Goal: Information Seeking & Learning: Learn about a topic

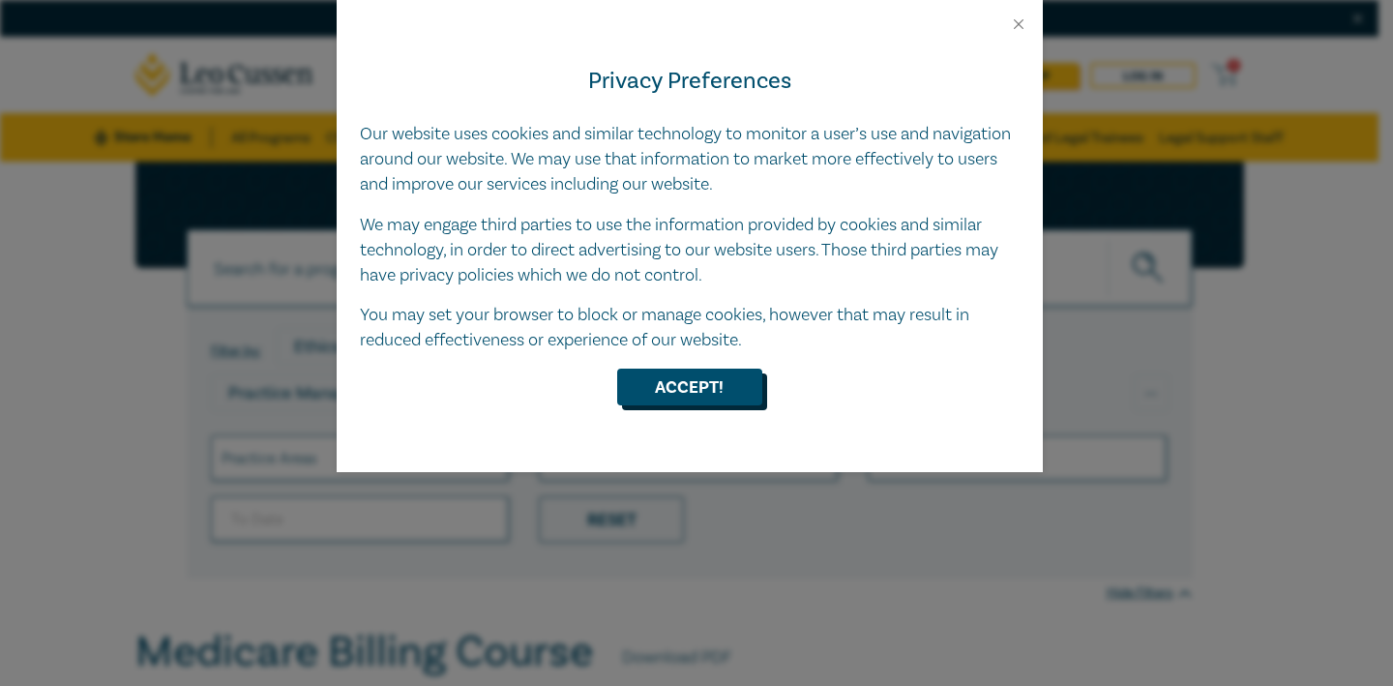
click at [696, 401] on button "Accept!" at bounding box center [689, 386] width 145 height 37
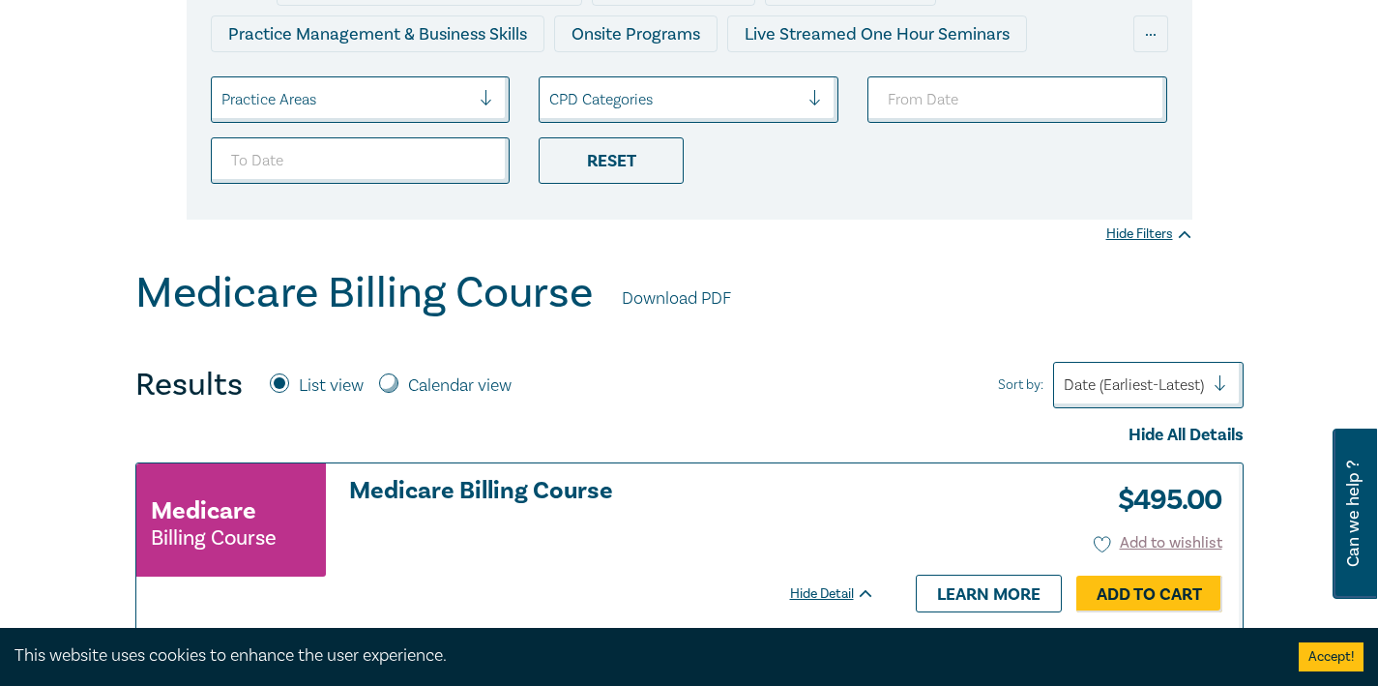
scroll to position [362, 0]
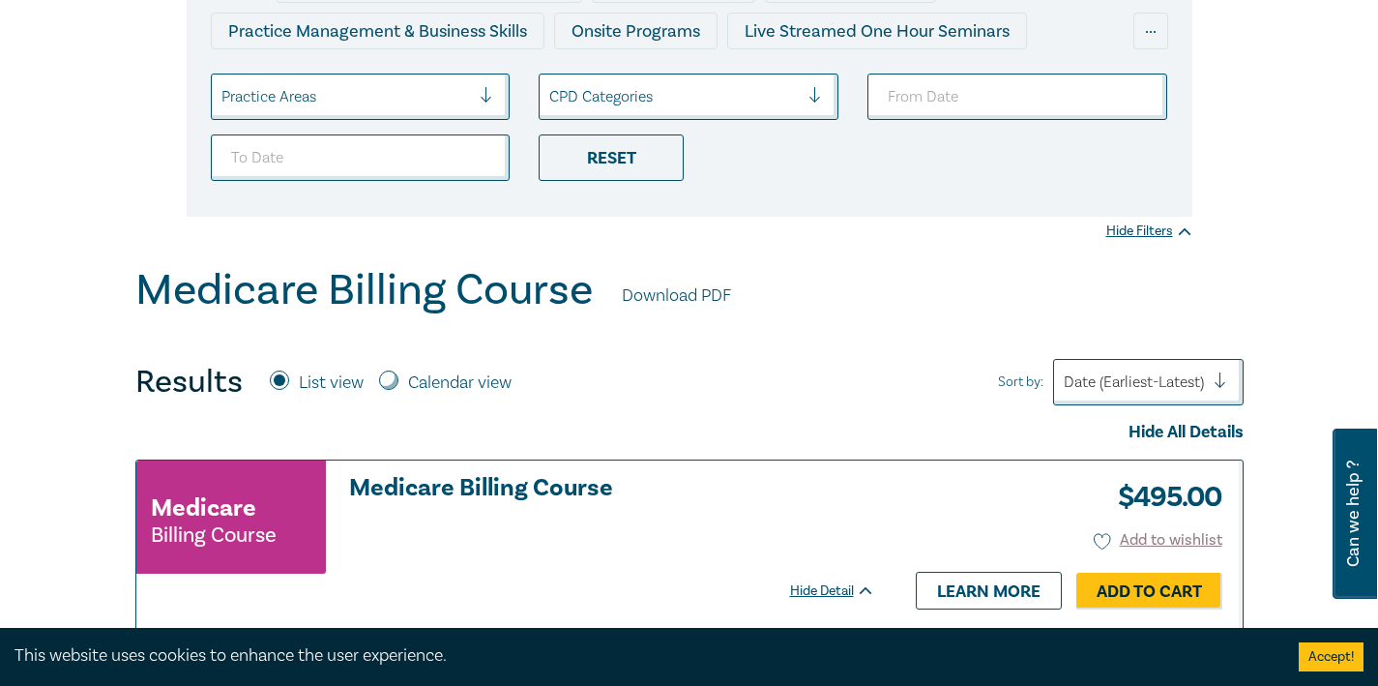
click at [1179, 380] on div at bounding box center [1134, 381] width 140 height 25
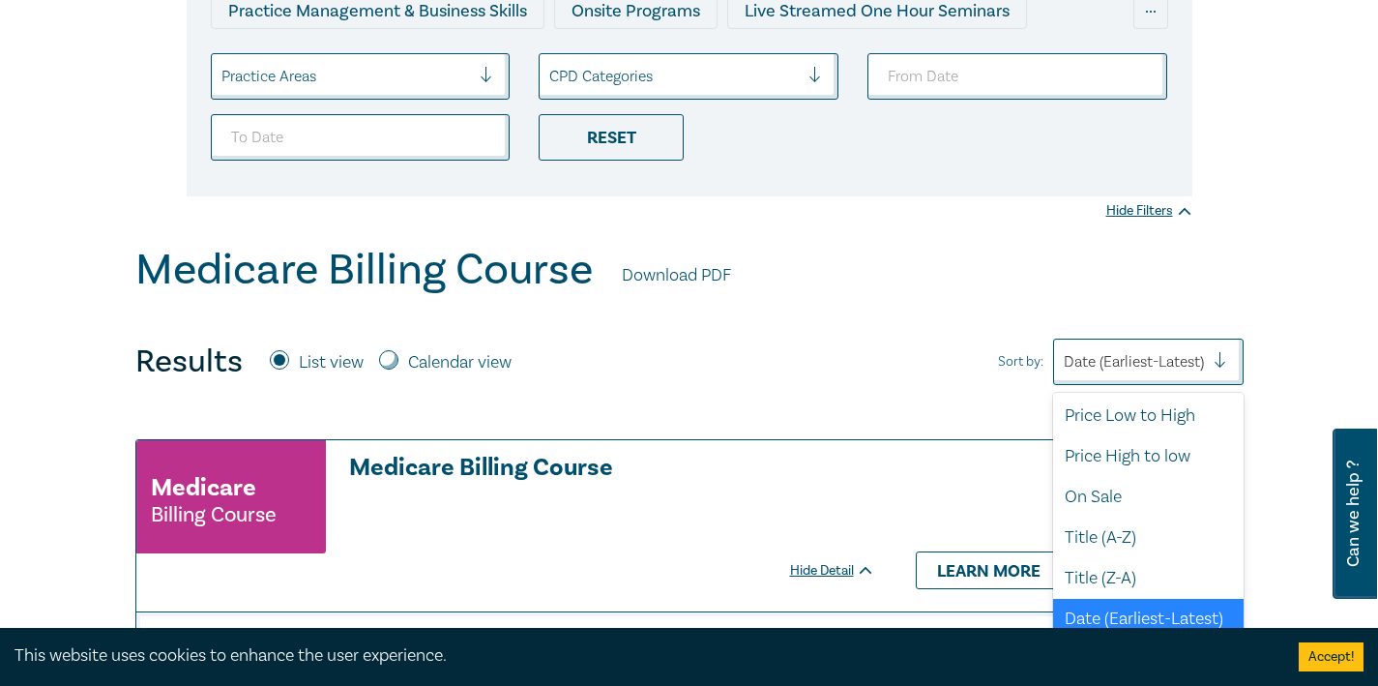
scroll to position [387, 0]
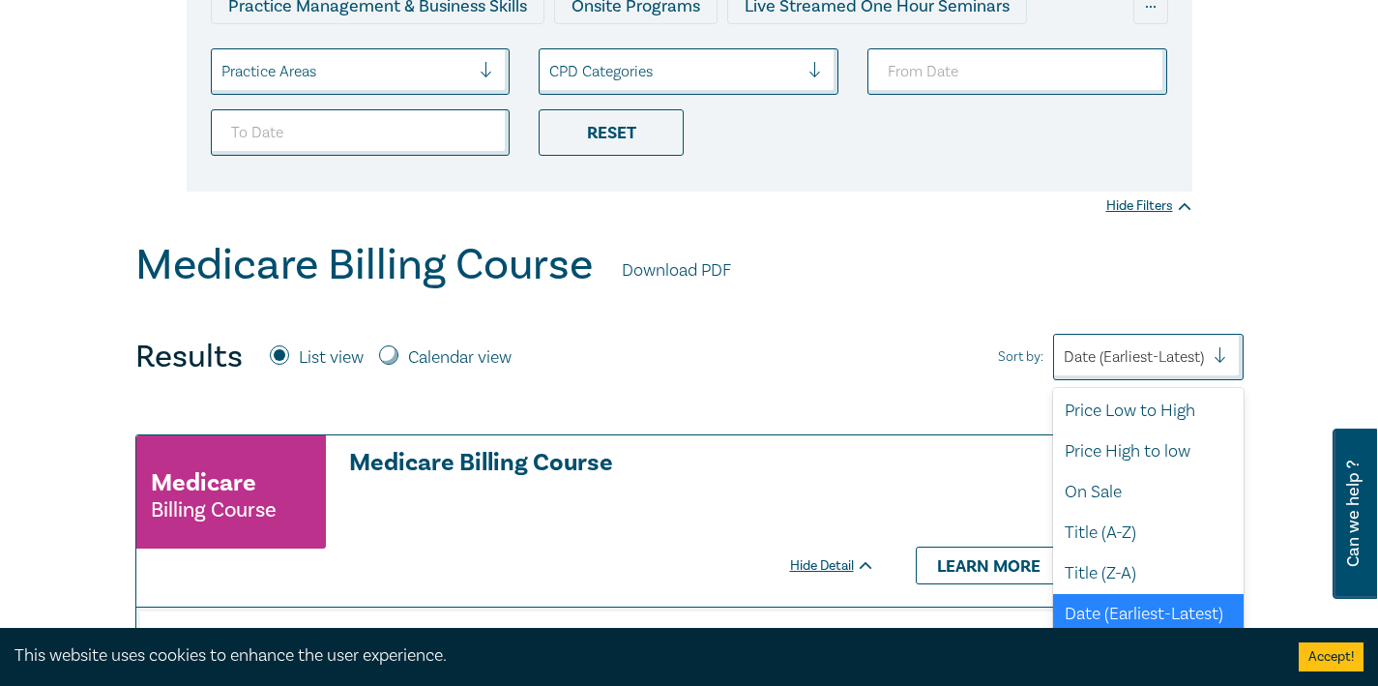
click at [958, 394] on div "Medicare Billing Course Download PDF Results List view Calendar view Sort by: o…" at bounding box center [689, 693] width 1108 height 907
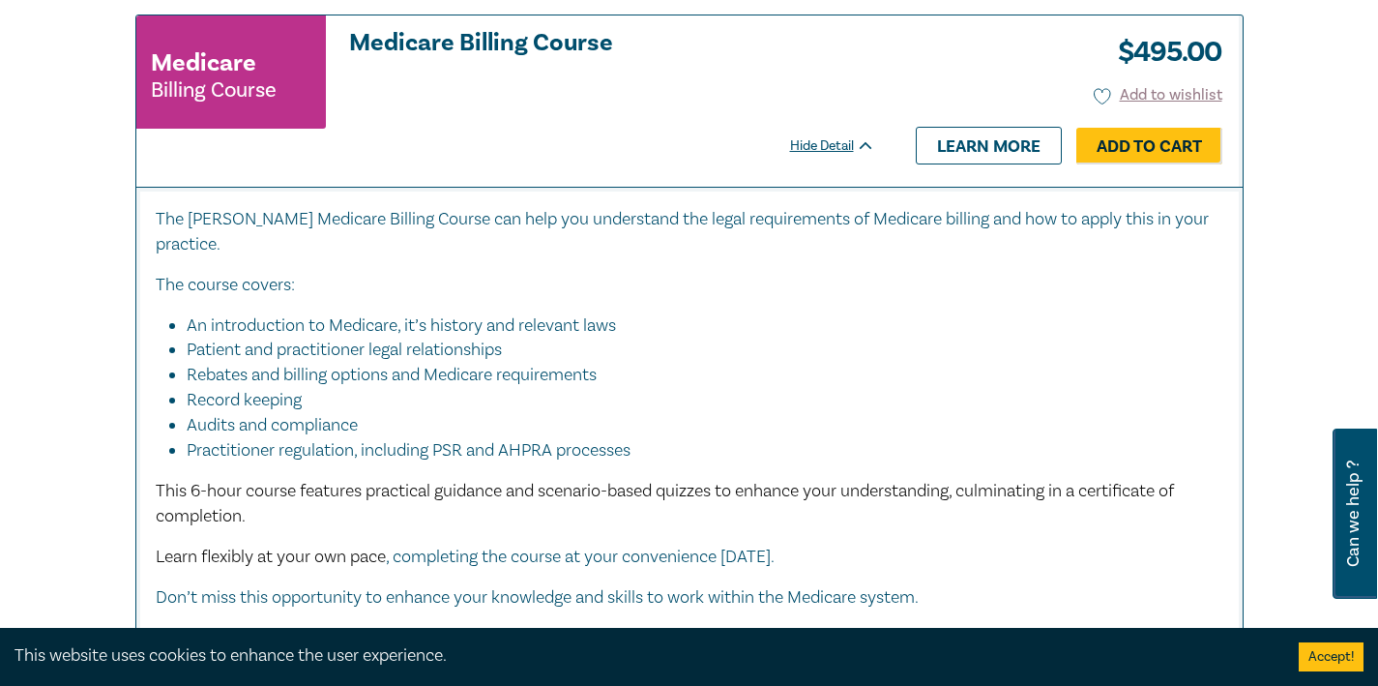
scroll to position [810, 0]
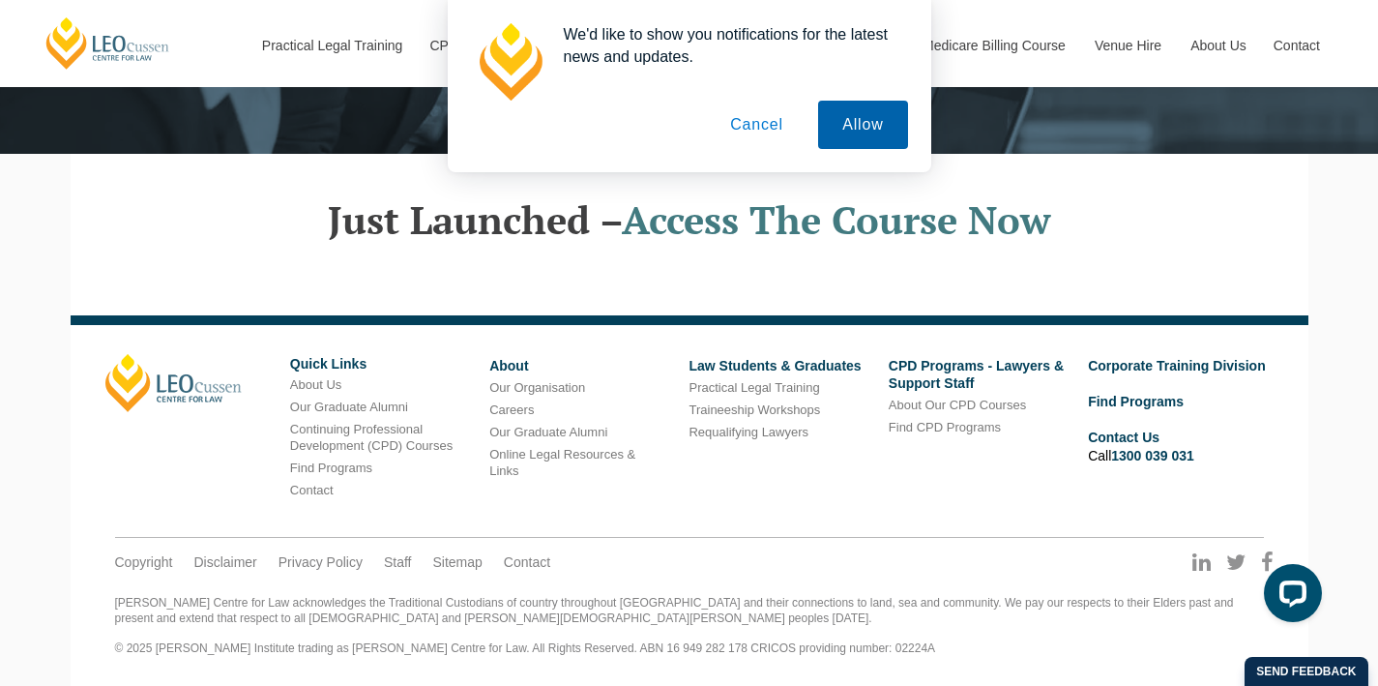
click at [833, 119] on button "Allow" at bounding box center [862, 125] width 89 height 48
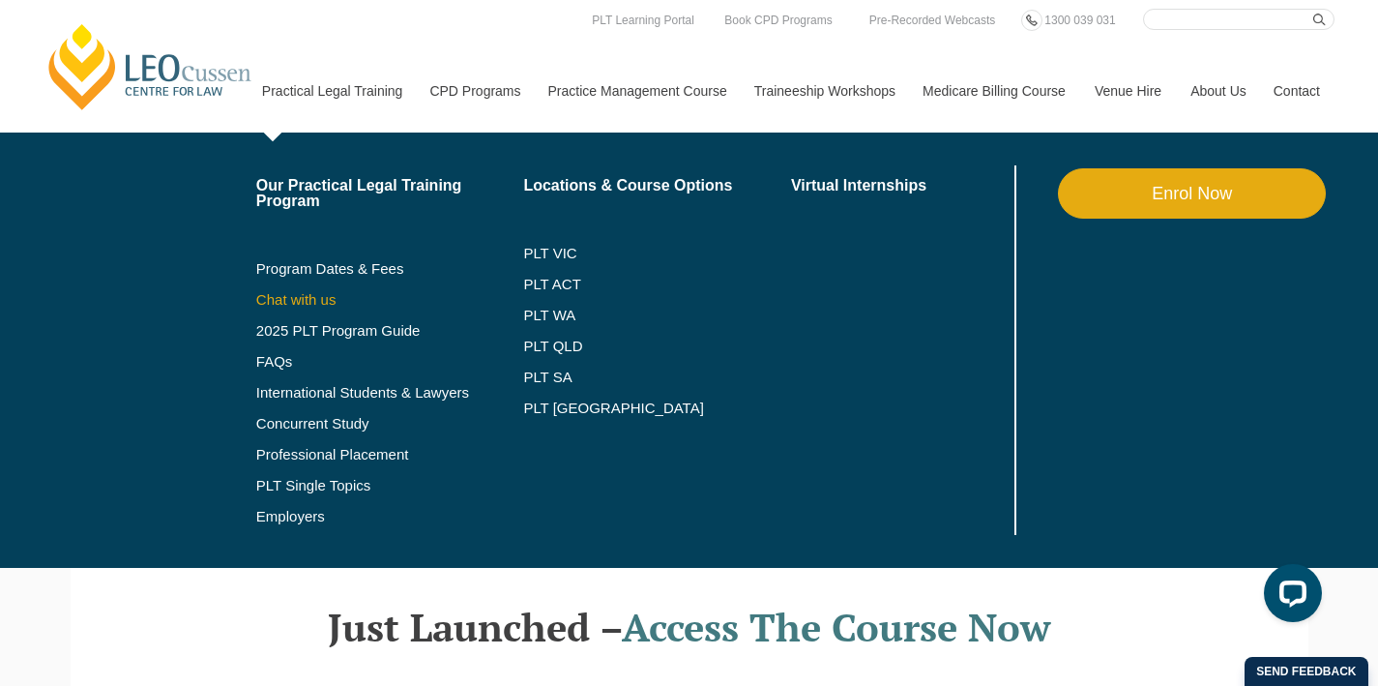
click at [256, 299] on link "Chat with us" at bounding box center [390, 299] width 268 height 15
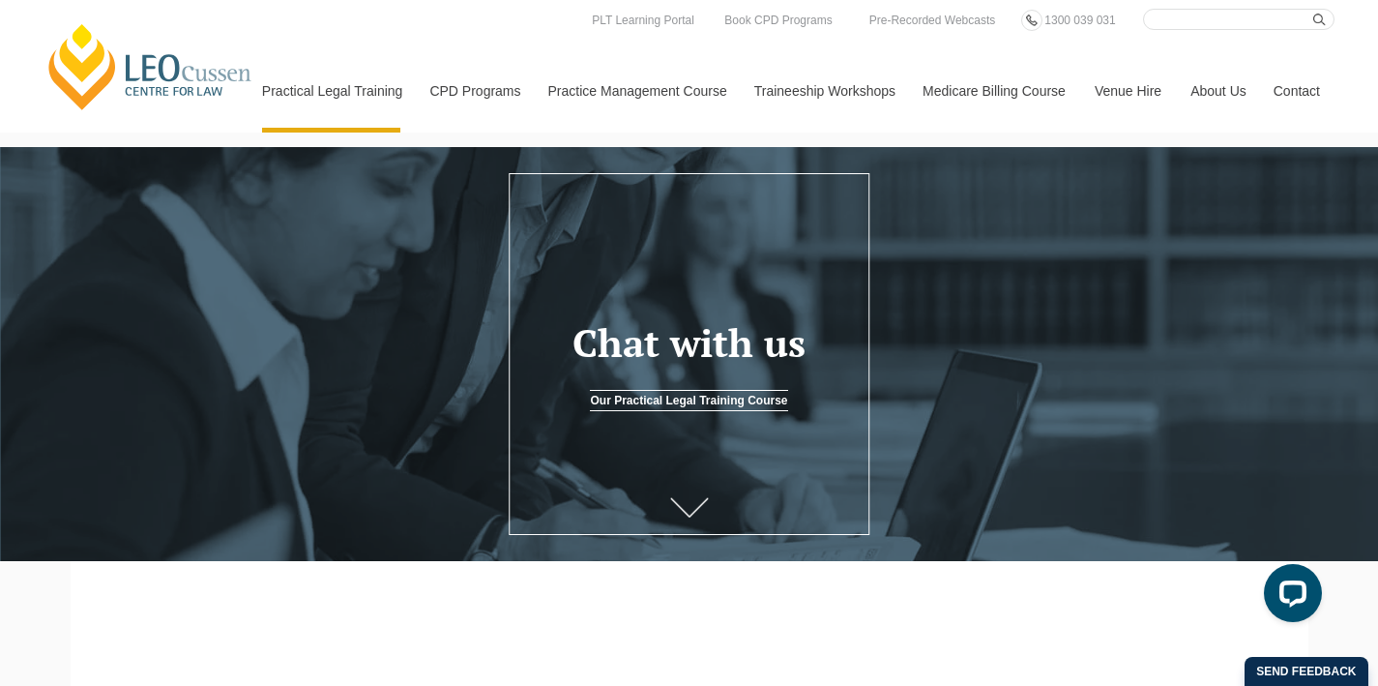
click at [705, 498] on link at bounding box center [689, 511] width 77 height 64
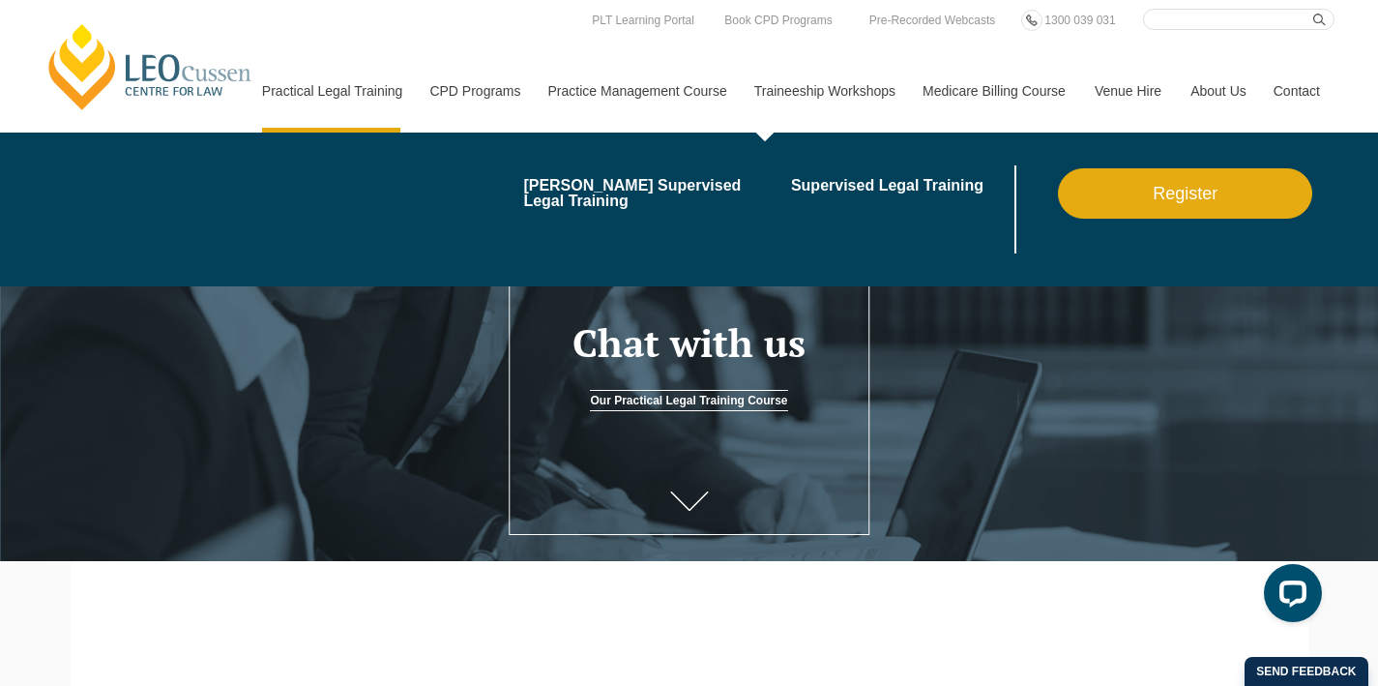
click at [818, 93] on link "Traineeship Workshops" at bounding box center [824, 90] width 168 height 83
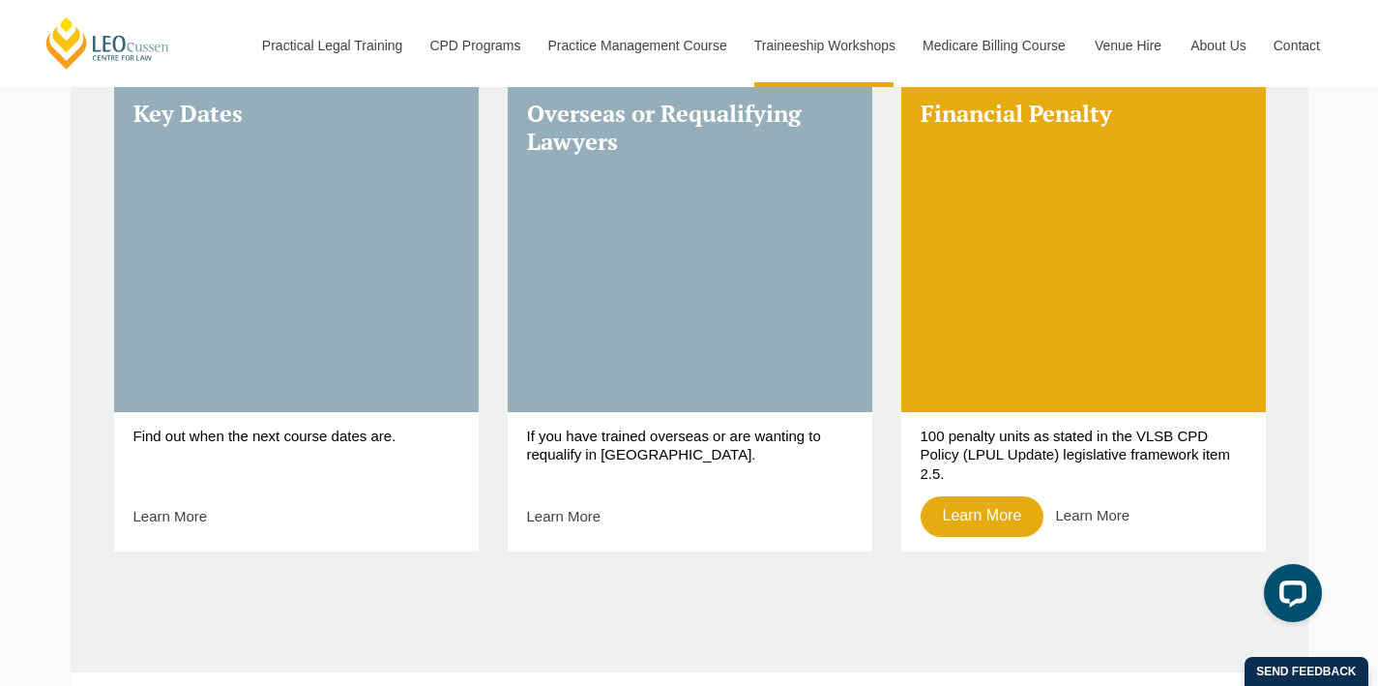
scroll to position [839, 0]
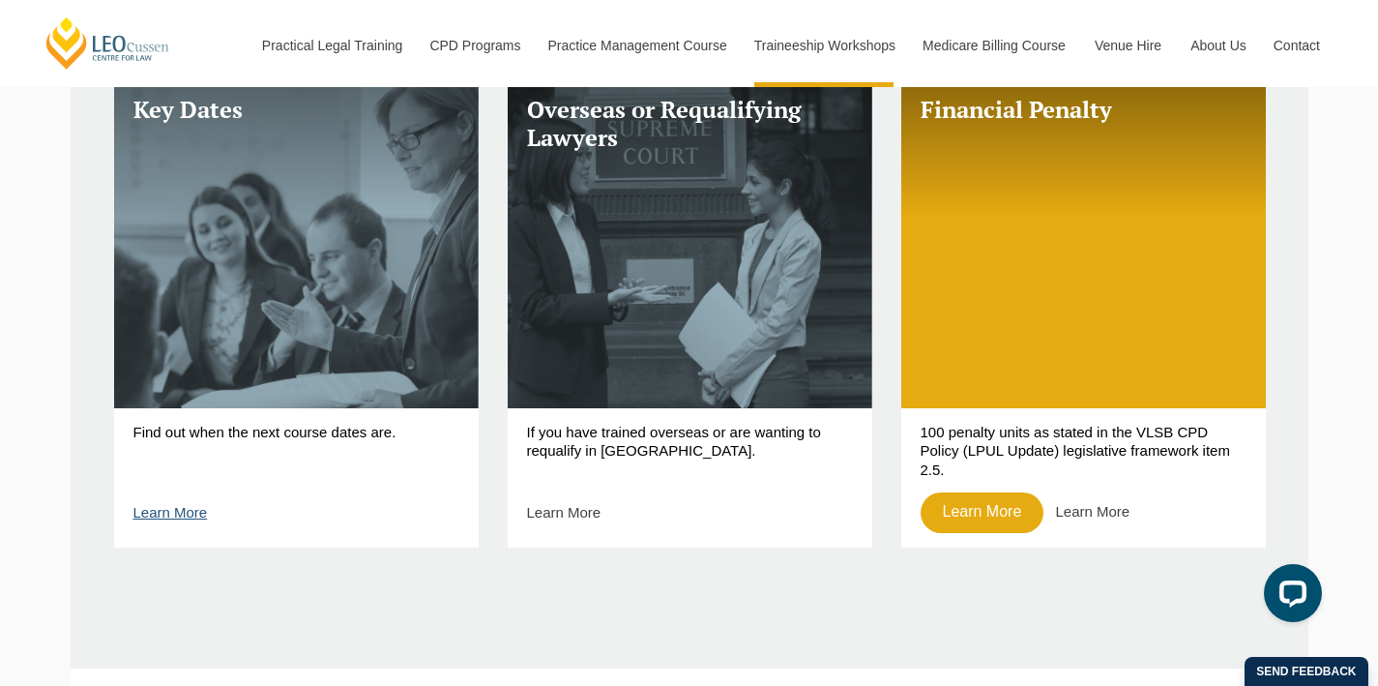
click at [155, 515] on link "Learn More" at bounding box center [170, 512] width 74 height 16
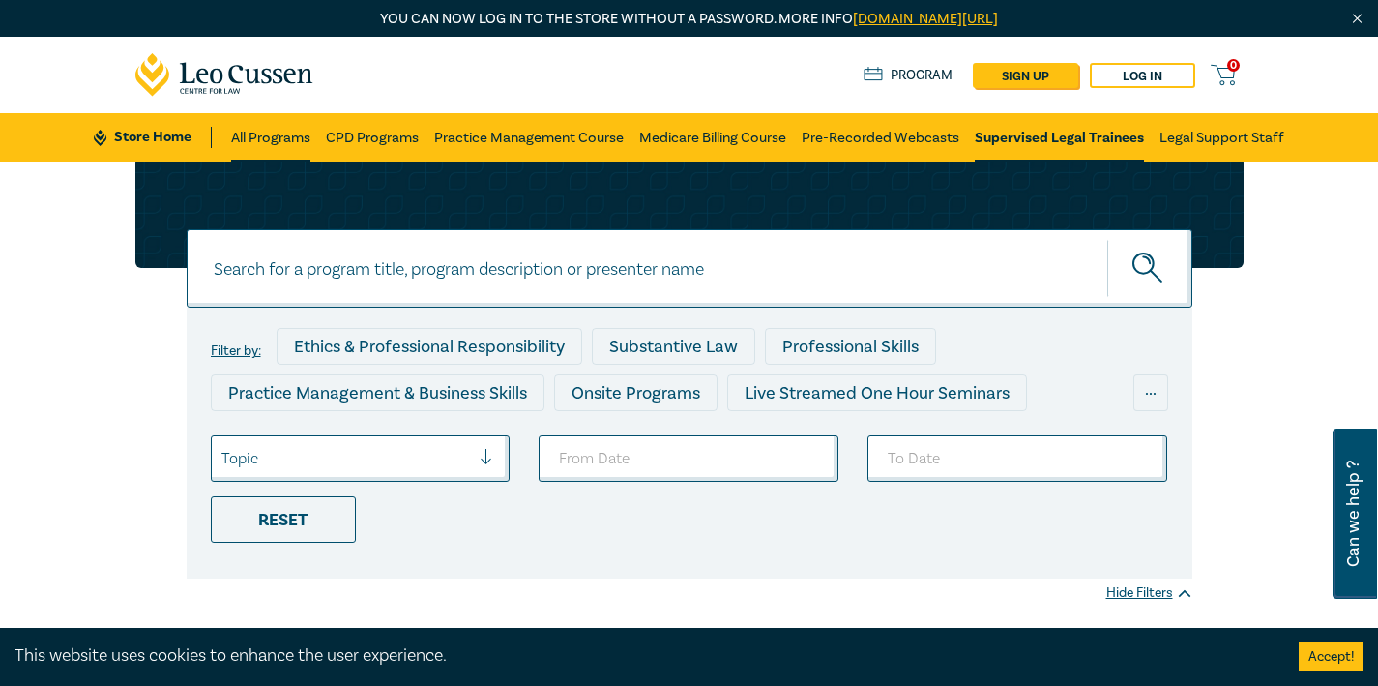
click at [263, 133] on link "All Programs" at bounding box center [270, 137] width 79 height 48
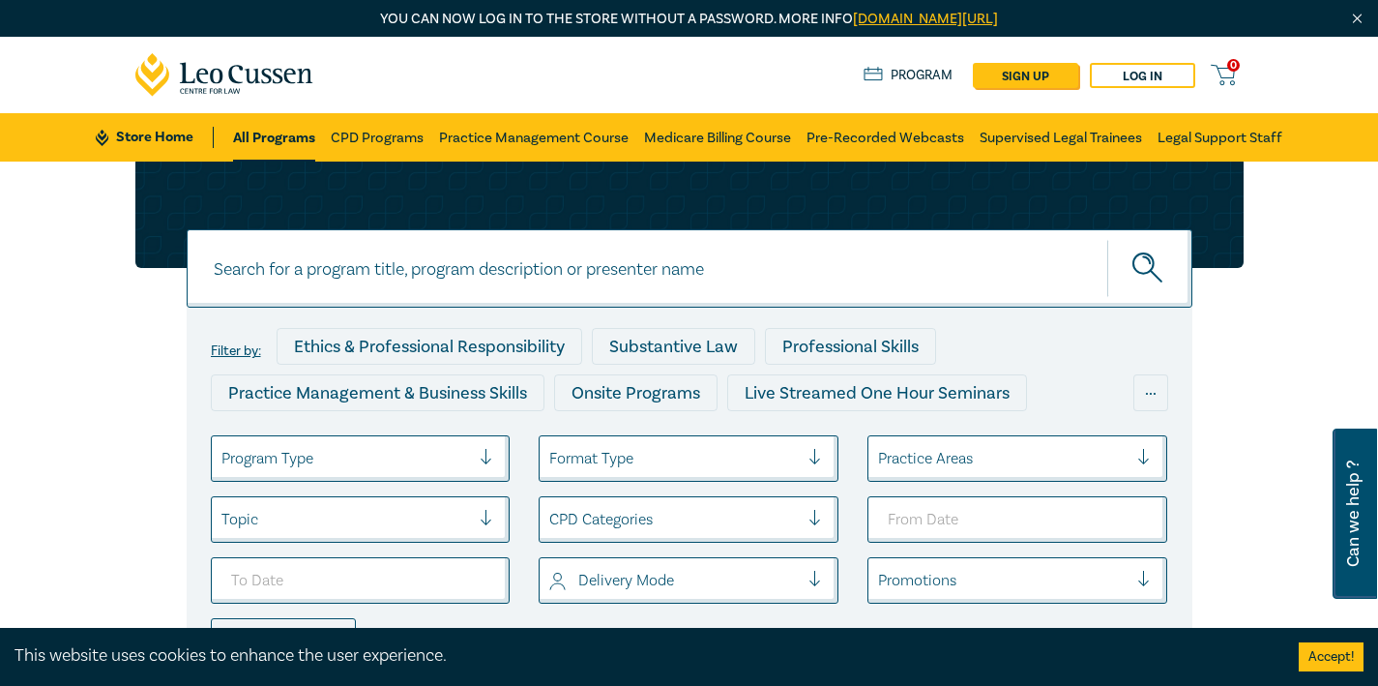
click at [427, 264] on input at bounding box center [690, 268] width 1006 height 78
type input "medicare billing"
click at [1107, 239] on button "submit" at bounding box center [1149, 268] width 85 height 59
click at [1130, 267] on button "submit" at bounding box center [1149, 268] width 85 height 59
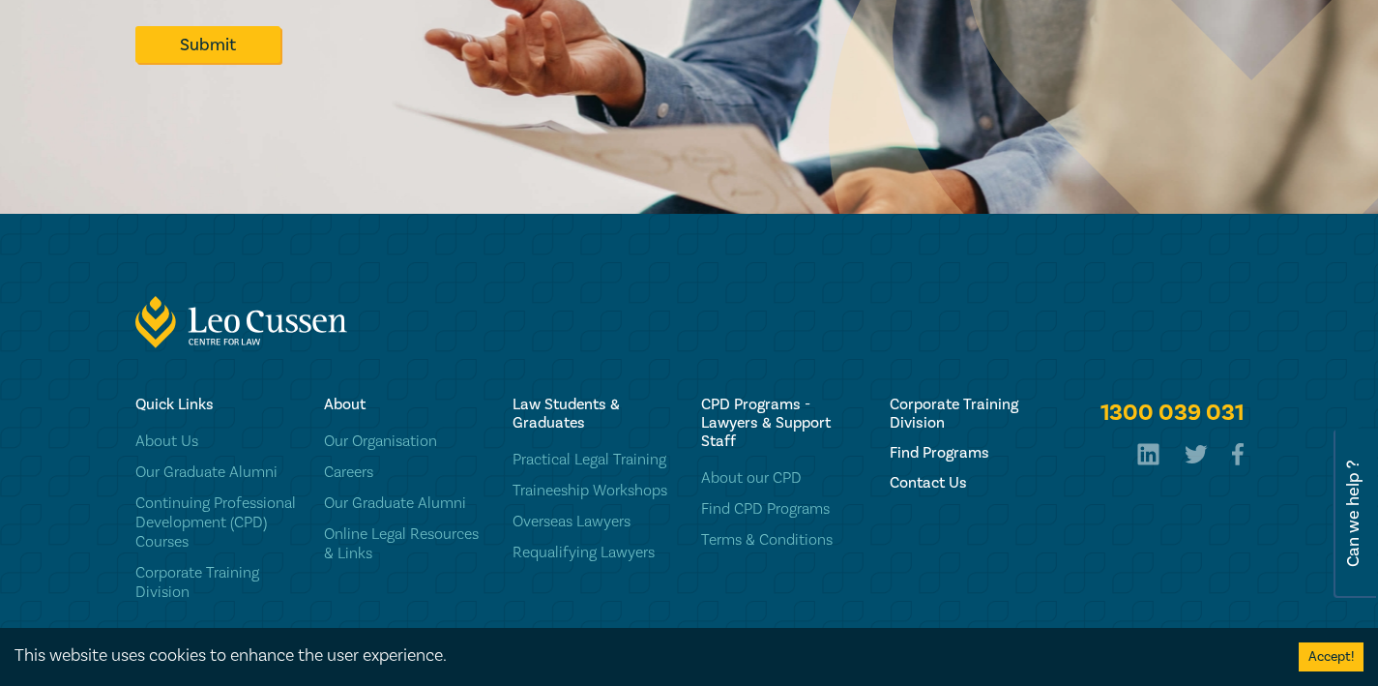
scroll to position [2332, 0]
